Goal: Transaction & Acquisition: Purchase product/service

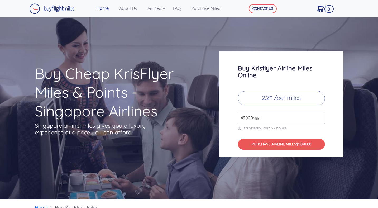
click at [242, 122] on input "49000" at bounding box center [281, 118] width 87 height 12
type input "4"
type input "100000"
click at [307, 65] on h3 "Buy Krisflyer Airline Miles Online" at bounding box center [281, 72] width 87 height 14
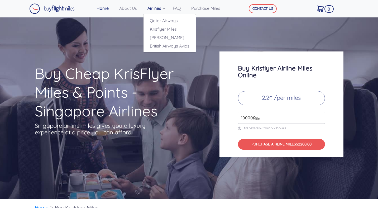
click at [157, 10] on link "Airlines" at bounding box center [157, 8] width 25 height 11
click at [157, 20] on link "Qatar Airways" at bounding box center [169, 20] width 52 height 8
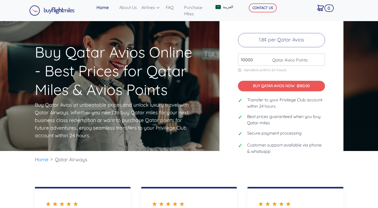
click at [256, 58] on input "10000" at bounding box center [281, 60] width 87 height 12
click at [276, 131] on span "Secure payment processing" at bounding box center [275, 133] width 54 height 6
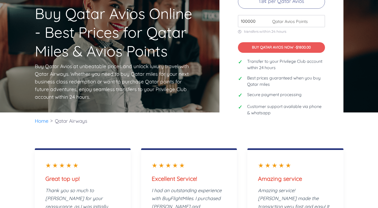
scroll to position [39, 0]
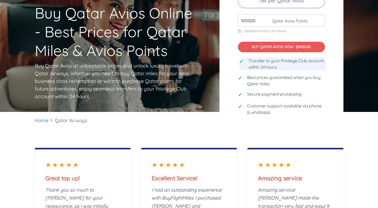
click at [250, 66] on span "Transfer to your Privilege Club account within 24 hours" at bounding box center [287, 63] width 78 height 13
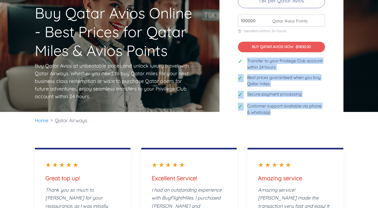
drag, startPoint x: 250, startPoint y: 66, endPoint x: 262, endPoint y: 119, distance: 54.3
click at [262, 119] on div "Buy Qatar Avios at Best Prices 1.8¢ per Qatar Avios 100000 Qatar Avios Points t…" at bounding box center [281, 47] width 124 height 172
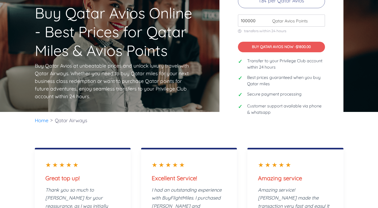
scroll to position [0, 0]
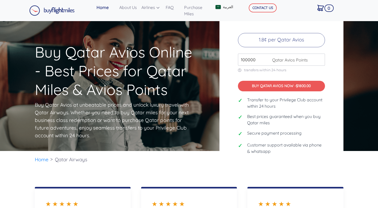
click at [243, 58] on input "100000" at bounding box center [281, 60] width 87 height 12
type input "150000"
click at [309, 115] on span "Best prices guaranteed when you buy Qatar miles" at bounding box center [287, 119] width 78 height 13
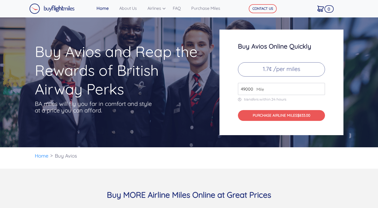
click at [244, 89] on input "49000" at bounding box center [281, 89] width 87 height 12
click at [250, 88] on input "49000" at bounding box center [281, 89] width 87 height 12
type input "50000"
click at [254, 43] on h3 "Buy Avios Online Quickly" at bounding box center [281, 46] width 87 height 7
